Goal: Task Accomplishment & Management: Manage account settings

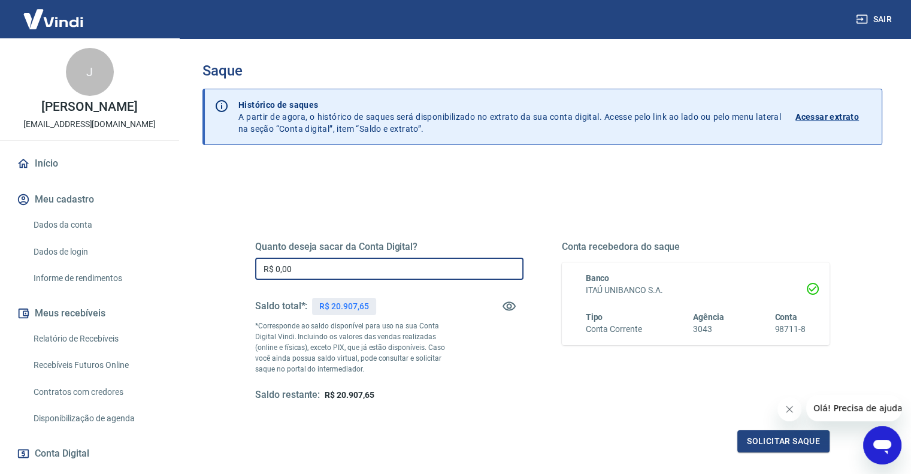
click at [337, 273] on input "R$ 0,00" at bounding box center [389, 269] width 268 height 22
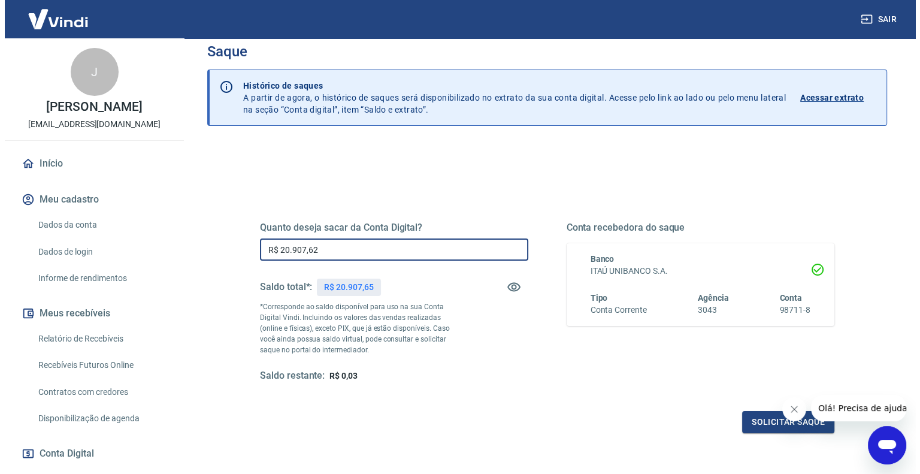
scroll to position [60, 0]
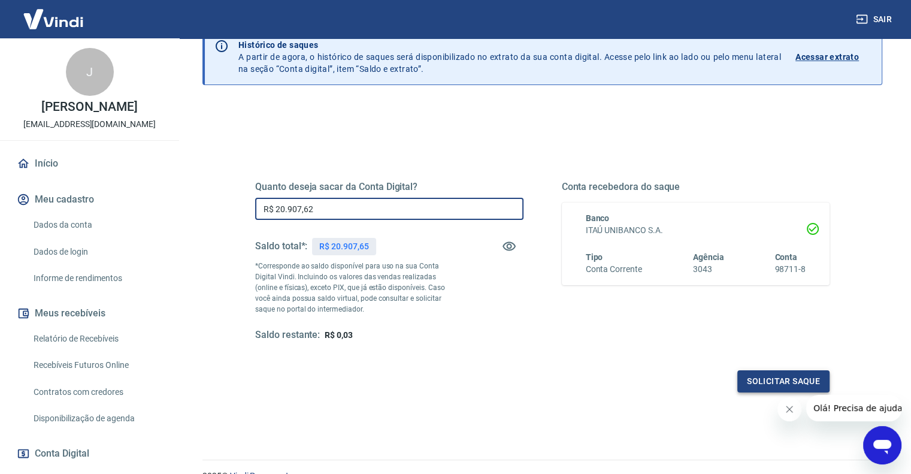
type input "R$ 20.907,62"
click at [754, 382] on button "Solicitar saque" at bounding box center [783, 381] width 92 height 22
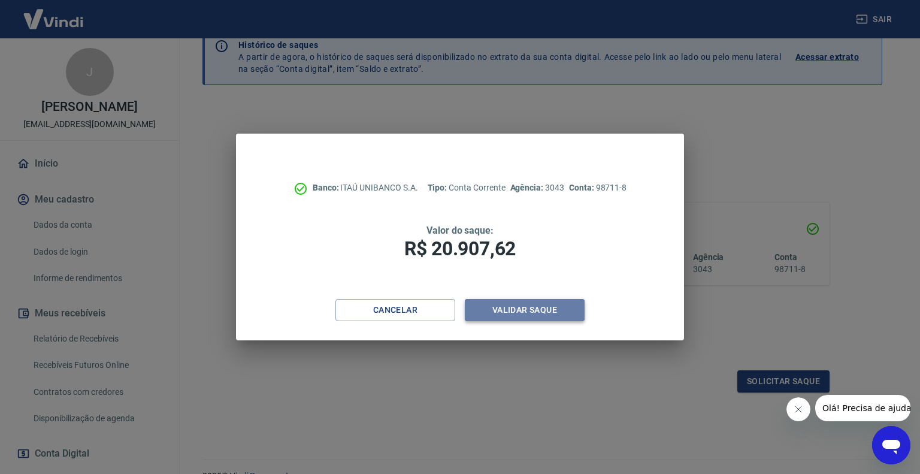
click at [503, 313] on button "Validar saque" at bounding box center [525, 310] width 120 height 22
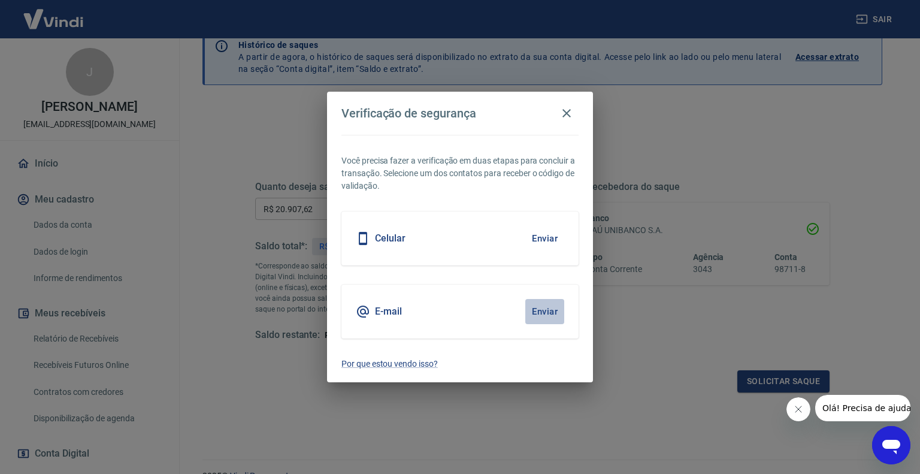
click at [543, 310] on button "Enviar" at bounding box center [544, 311] width 39 height 25
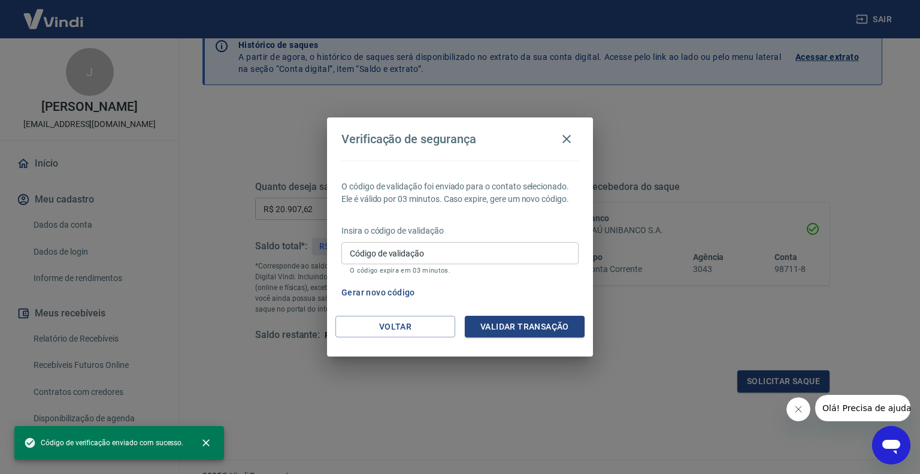
click at [419, 249] on input "Código de validação" at bounding box center [459, 253] width 237 height 22
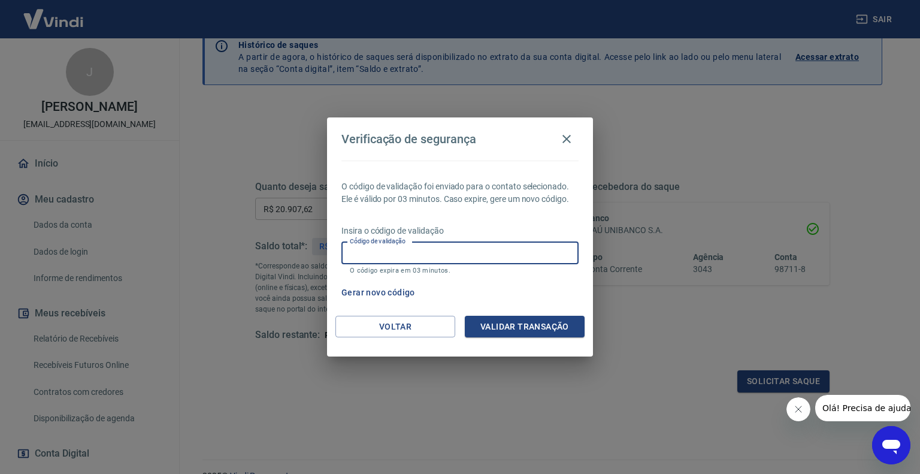
paste input "318898"
type input "318898"
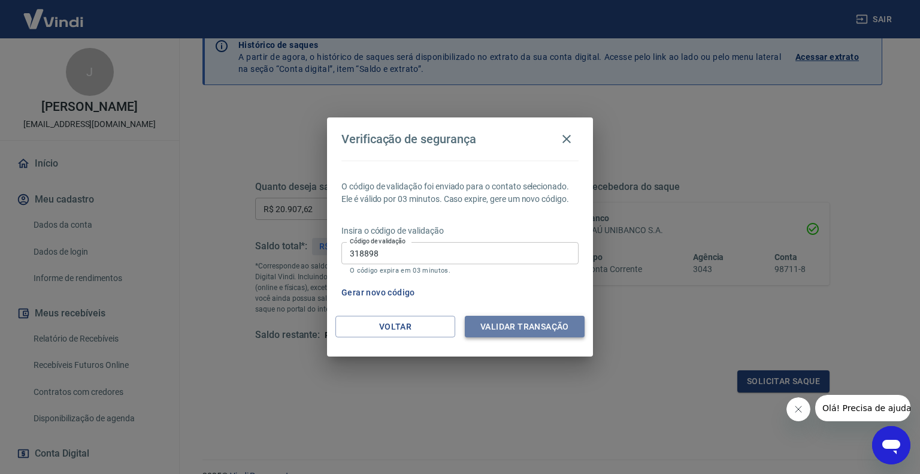
click at [511, 327] on button "Validar transação" at bounding box center [525, 327] width 120 height 22
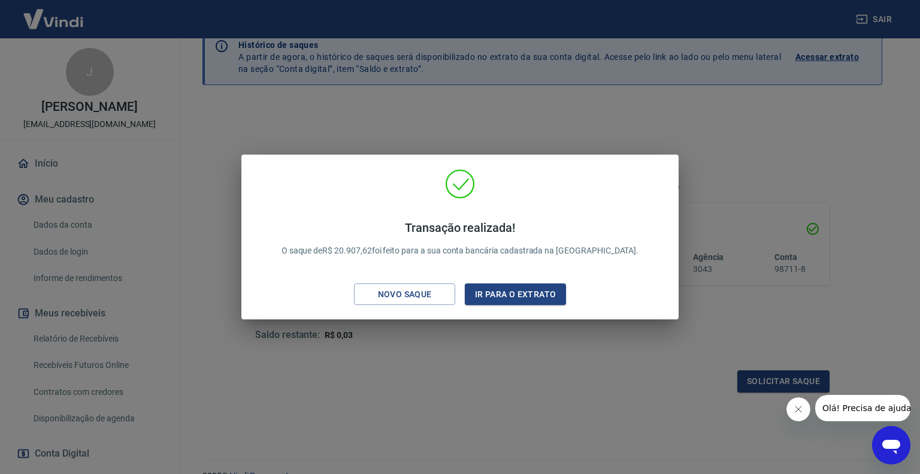
click at [510, 339] on div "Transação realizada! O saque de R$ 20.907,62 foi feito para a sua conta bancári…" at bounding box center [460, 237] width 920 height 474
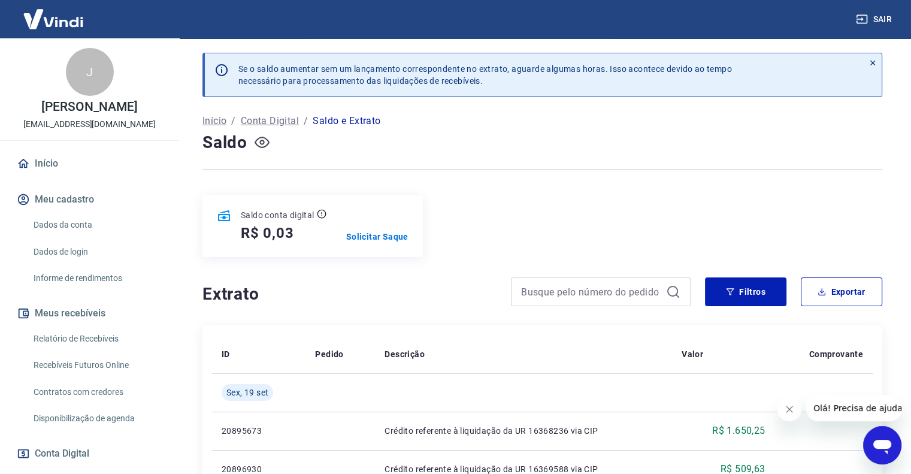
click at [259, 141] on icon "button" at bounding box center [262, 142] width 15 height 15
click at [267, 135] on icon "button" at bounding box center [262, 142] width 15 height 15
